Goal: Communication & Community: Ask a question

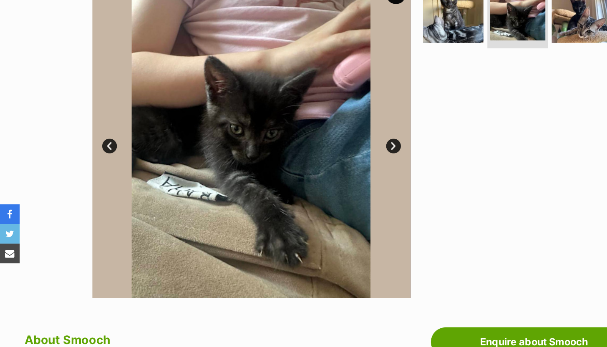
scroll to position [191, 0]
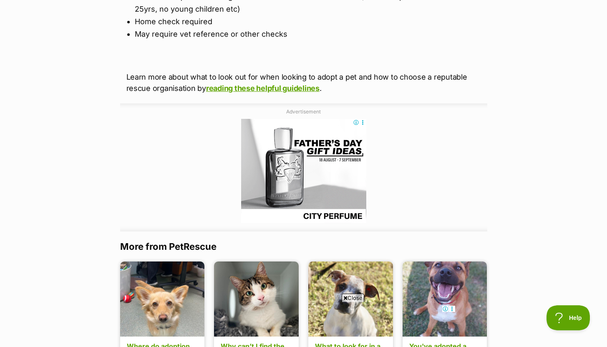
scroll to position [716, 0]
